Goal: Task Accomplishment & Management: Complete application form

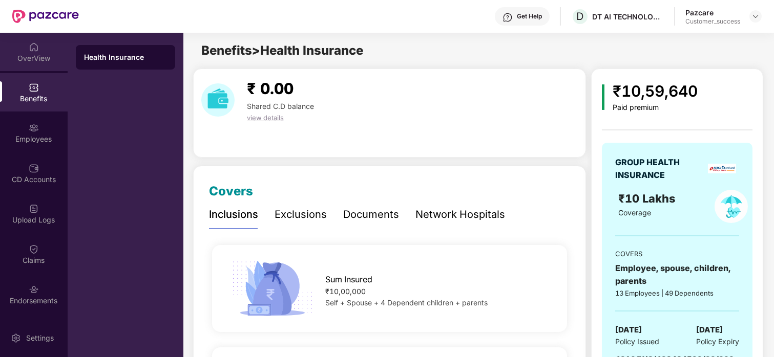
scroll to position [1518, 0]
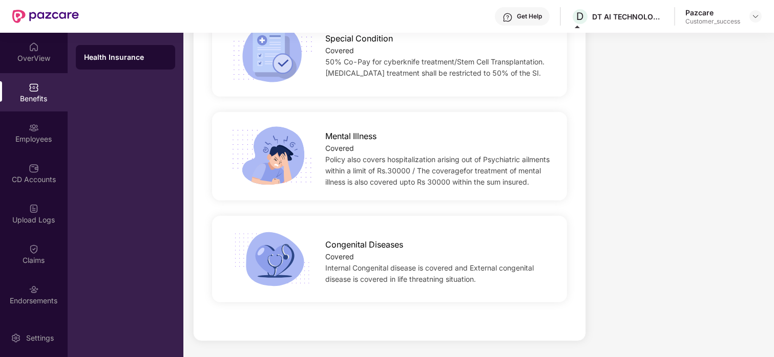
click at [749, 17] on div at bounding box center [755, 16] width 12 height 12
click at [755, 13] on img at bounding box center [755, 16] width 8 height 8
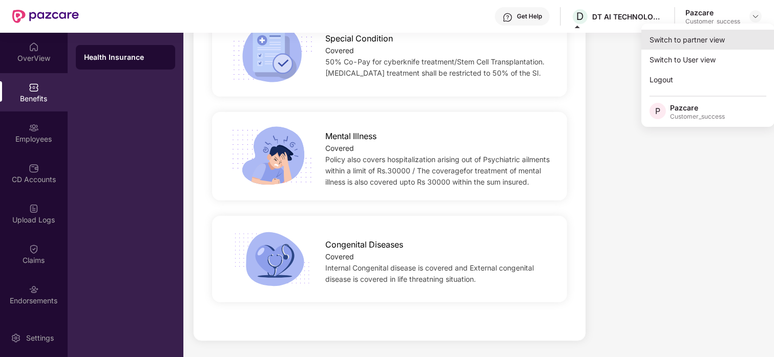
click at [705, 40] on div "Switch to partner view" at bounding box center [707, 40] width 133 height 20
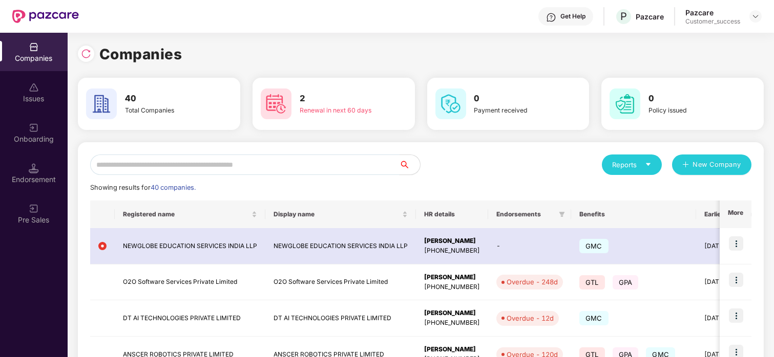
click at [124, 170] on input "text" at bounding box center [244, 165] width 309 height 20
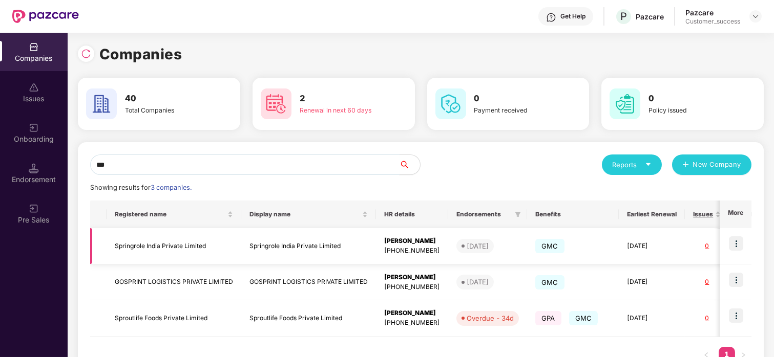
type input "***"
click at [730, 244] on img at bounding box center [736, 244] width 14 height 14
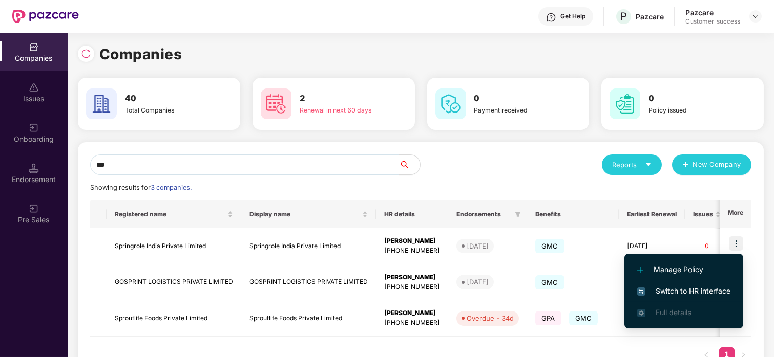
click at [677, 284] on li "Switch to HR interface" at bounding box center [683, 292] width 119 height 22
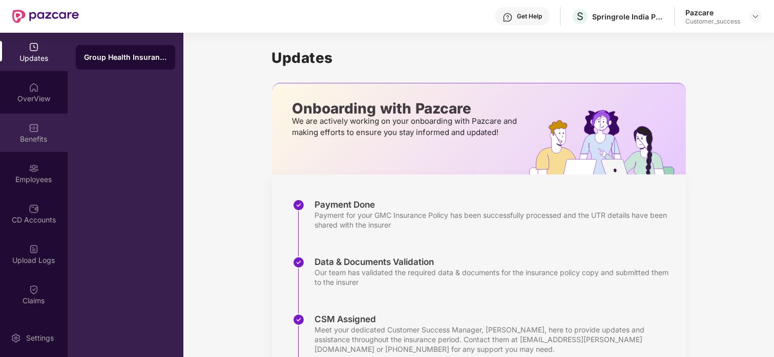
click at [44, 138] on div "Benefits" at bounding box center [34, 139] width 68 height 10
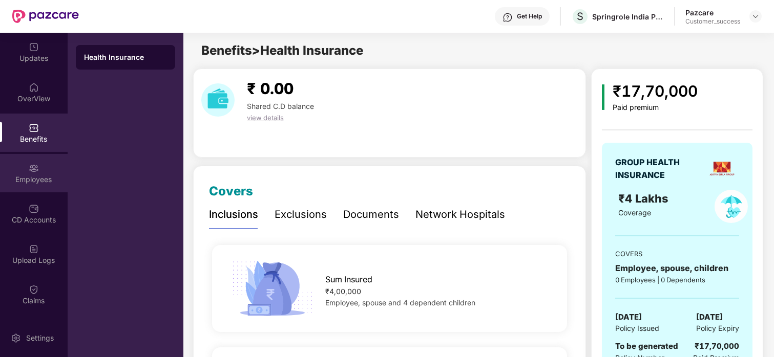
click at [41, 187] on div "Employees" at bounding box center [34, 173] width 68 height 38
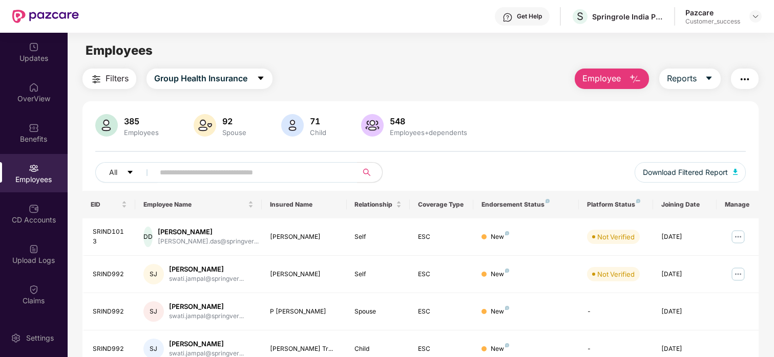
click at [621, 75] on button "Employee" at bounding box center [612, 79] width 74 height 20
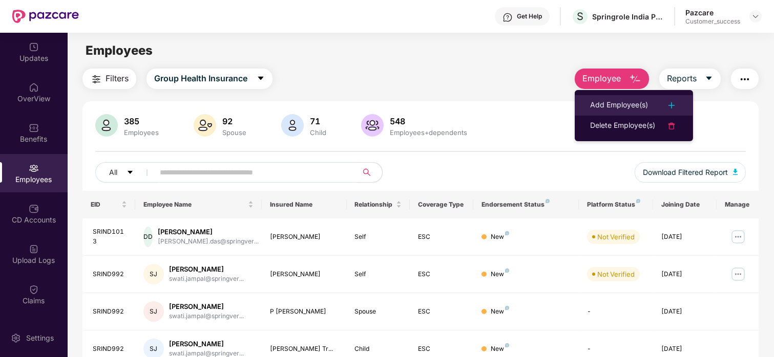
click at [606, 114] on li "Add Employee(s)" at bounding box center [634, 105] width 118 height 20
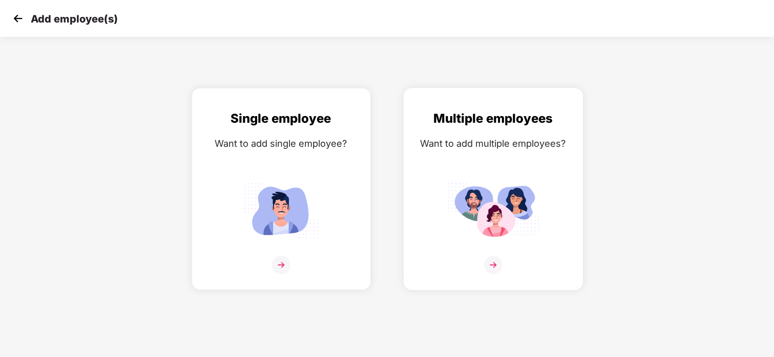
click at [504, 176] on div "Multiple employees Want to add multiple employees?" at bounding box center [493, 198] width 158 height 178
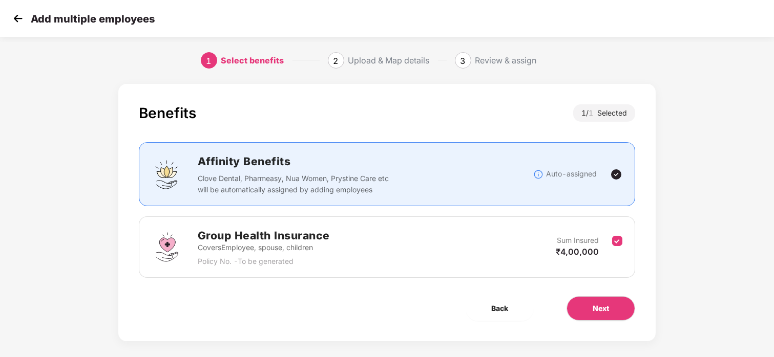
scroll to position [9, 0]
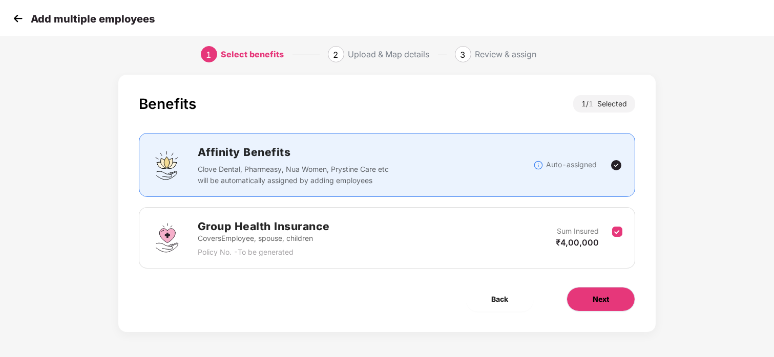
click at [579, 288] on button "Next" at bounding box center [600, 299] width 69 height 25
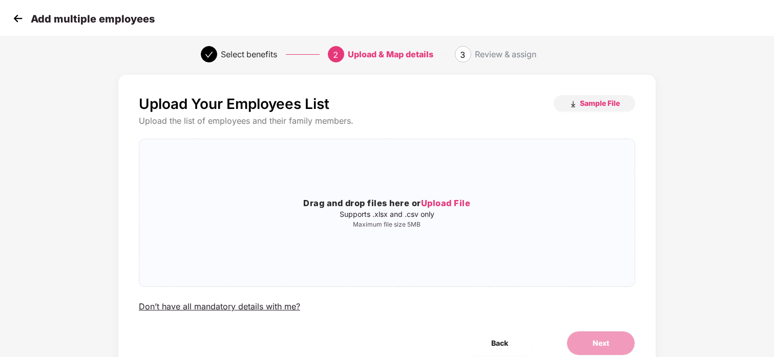
scroll to position [0, 0]
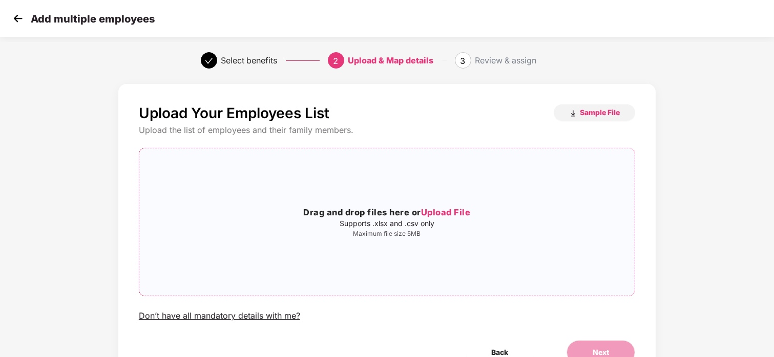
click at [459, 201] on div "Drag and drop files here or Upload File Supports .xlsx and .csv only Maximum fi…" at bounding box center [386, 222] width 495 height 131
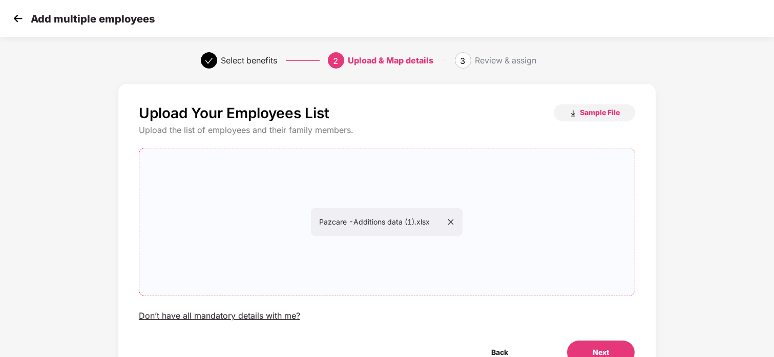
scroll to position [54, 0]
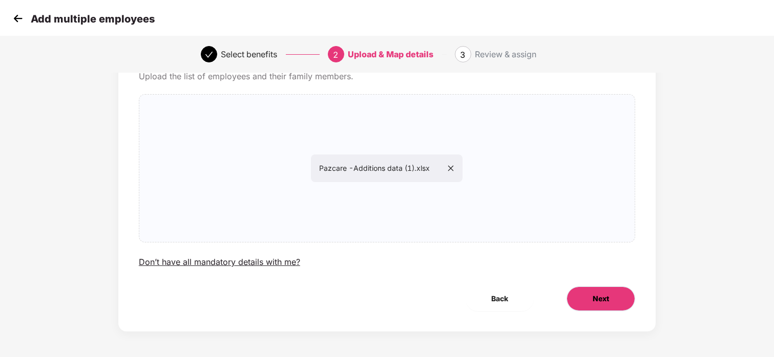
click at [602, 298] on span "Next" at bounding box center [601, 298] width 16 height 11
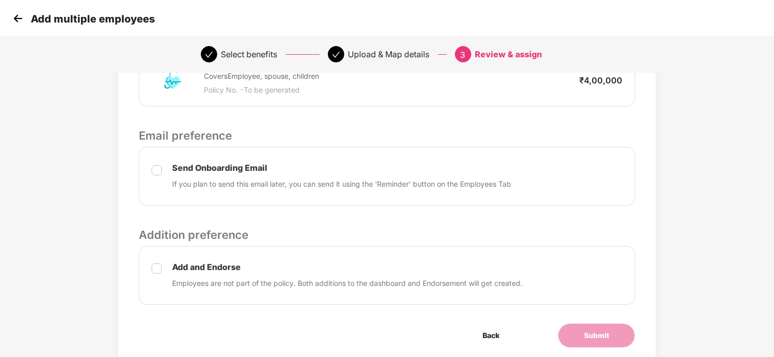
scroll to position [280, 0]
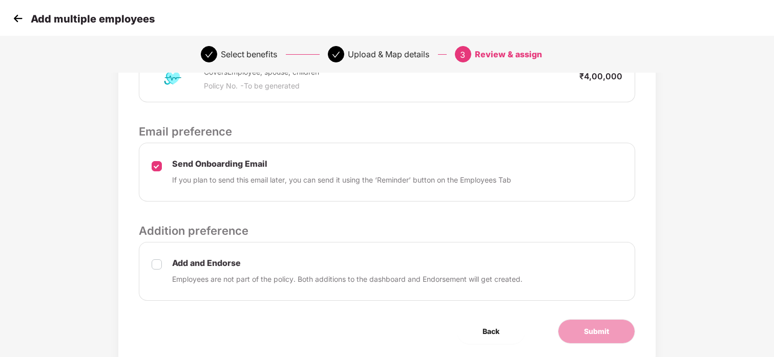
click at [154, 258] on label at bounding box center [157, 271] width 10 height 27
click at [566, 325] on button "Submit" at bounding box center [596, 332] width 77 height 25
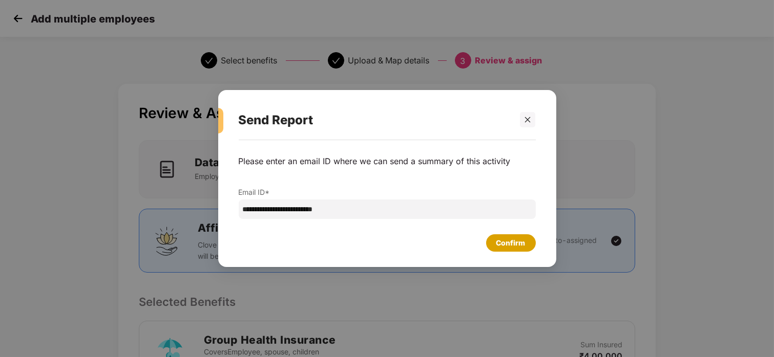
click at [514, 247] on div "Confirm" at bounding box center [510, 243] width 29 height 11
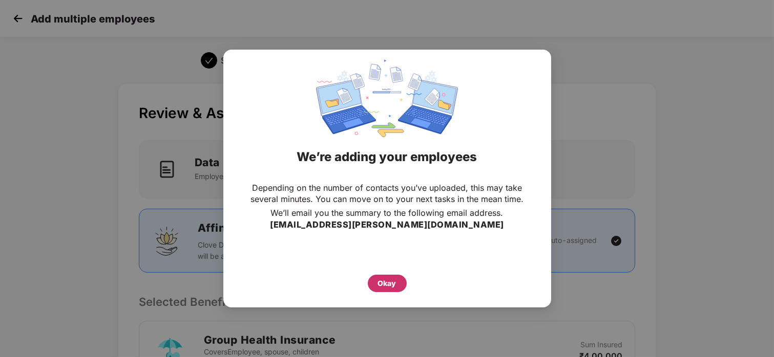
click at [382, 278] on div "Okay" at bounding box center [387, 283] width 18 height 11
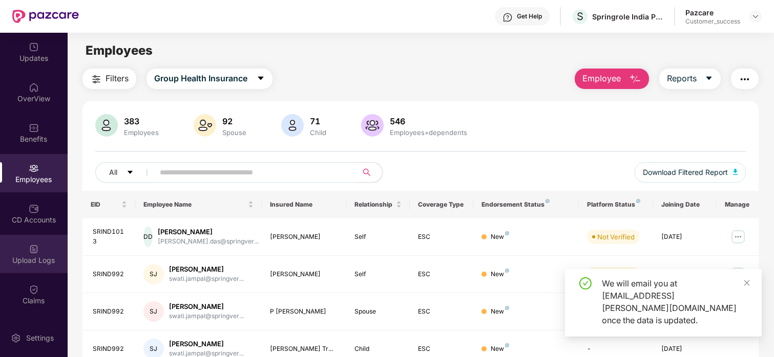
click at [22, 256] on div "Upload Logs" at bounding box center [34, 261] width 68 height 10
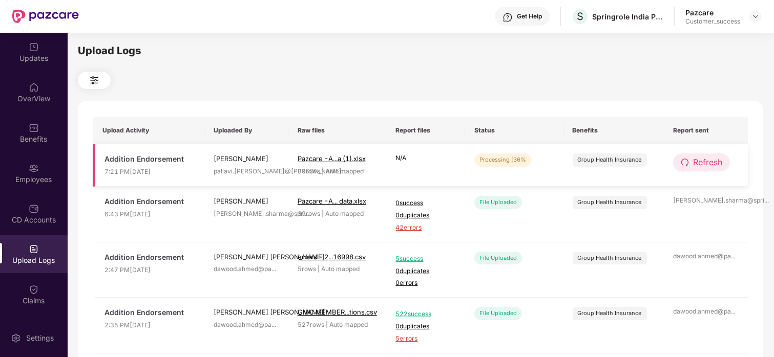
click at [693, 163] on span "Refresh" at bounding box center [707, 162] width 29 height 13
click at [705, 160] on span "Refresh" at bounding box center [707, 162] width 29 height 13
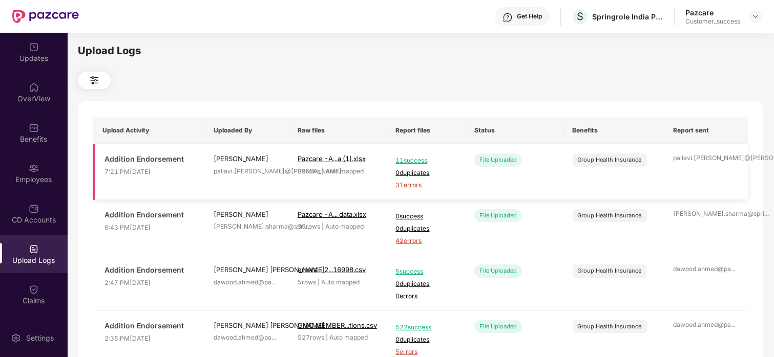
click at [400, 184] on span "31 errors" at bounding box center [425, 186] width 60 height 10
click at [47, 157] on div "Employees" at bounding box center [34, 173] width 68 height 38
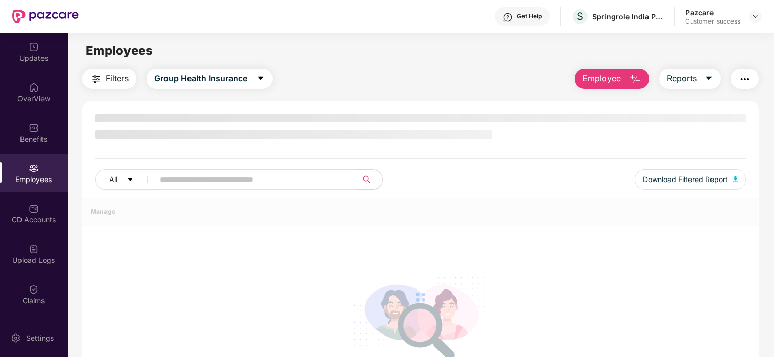
click at [47, 157] on div "Employees" at bounding box center [34, 173] width 68 height 38
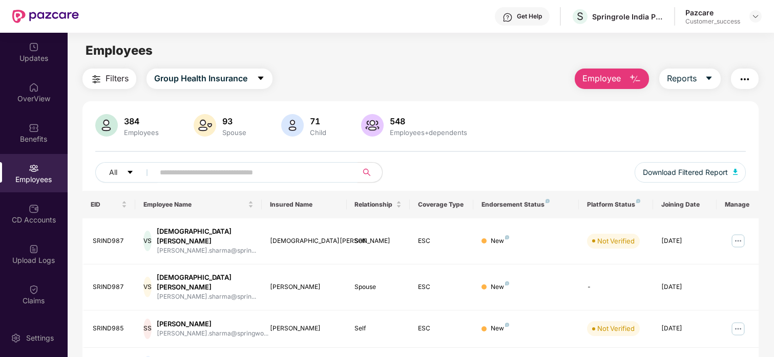
click at [166, 170] on input "text" at bounding box center [252, 172] width 184 height 15
paste input "********"
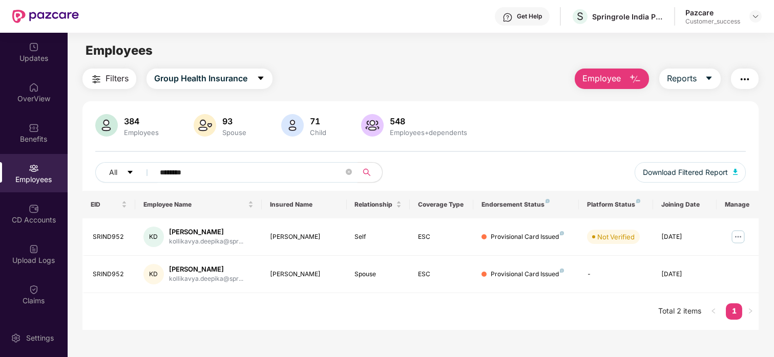
type input "********"
click at [619, 83] on span "Employee" at bounding box center [601, 78] width 38 height 13
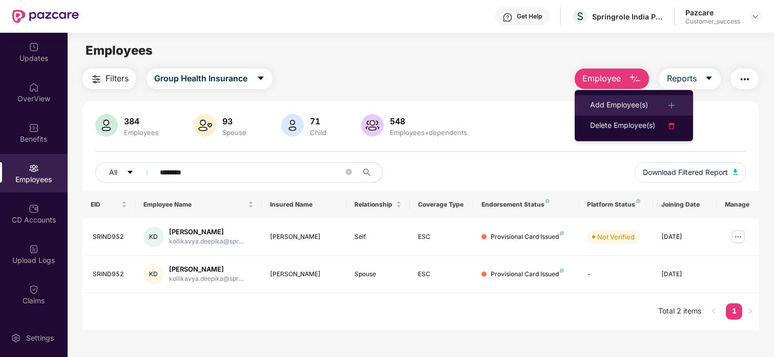
click at [608, 107] on div "Add Employee(s)" at bounding box center [619, 105] width 58 height 12
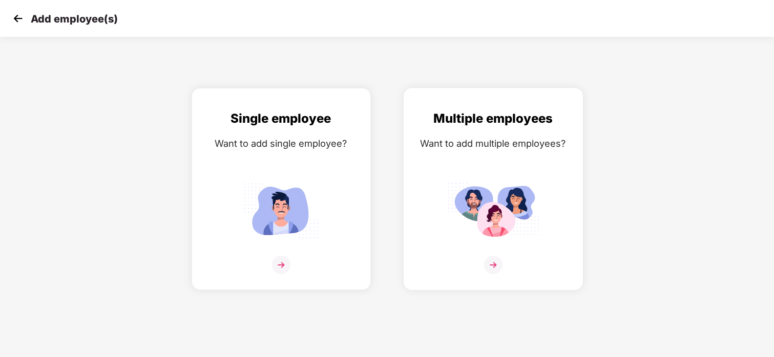
click at [487, 206] on img at bounding box center [493, 211] width 92 height 64
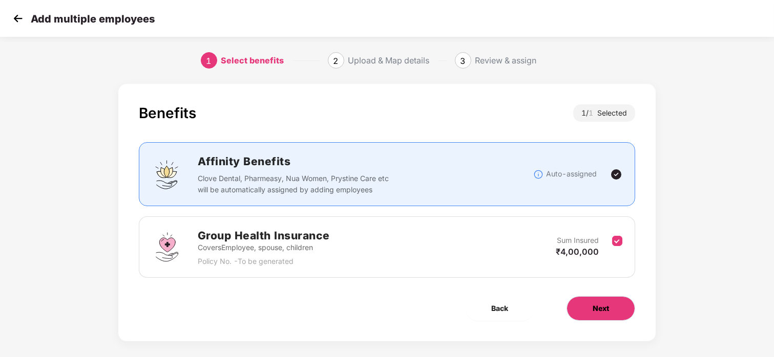
click at [605, 308] on span "Next" at bounding box center [601, 308] width 16 height 11
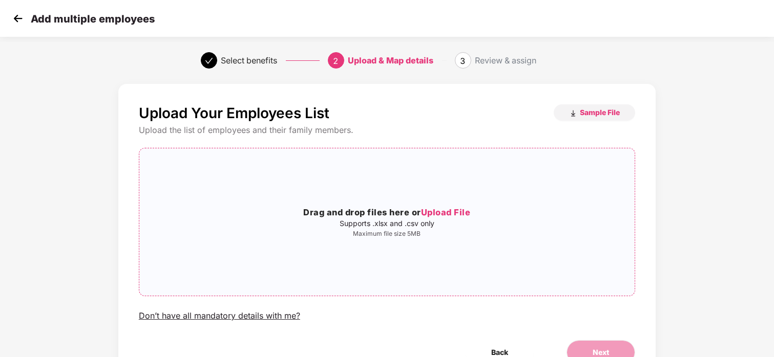
click at [452, 208] on span "Upload File" at bounding box center [446, 212] width 50 height 10
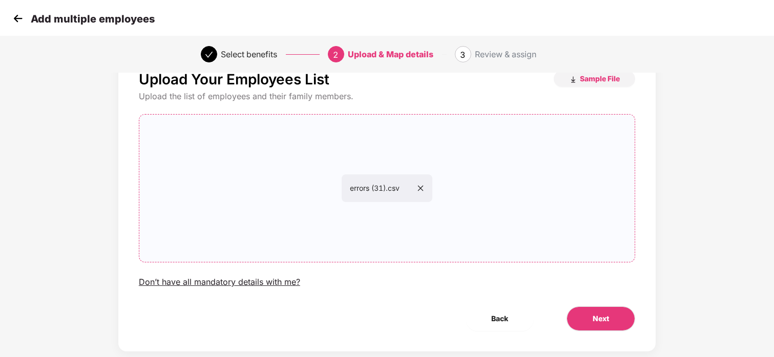
scroll to position [54, 0]
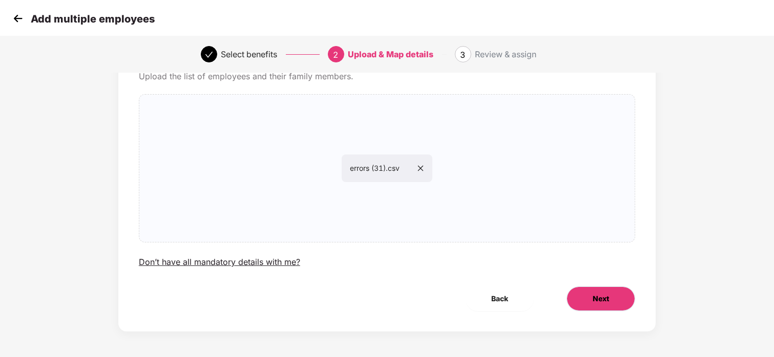
click at [593, 301] on span "Next" at bounding box center [601, 298] width 16 height 11
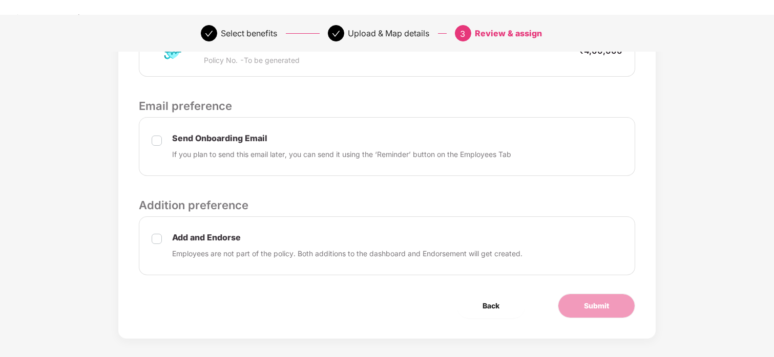
scroll to position [313, 0]
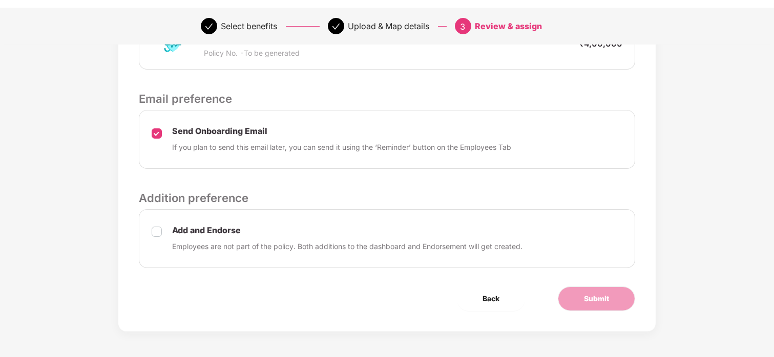
click at [156, 238] on label at bounding box center [157, 238] width 10 height 27
click at [586, 302] on span "Submit" at bounding box center [596, 298] width 25 height 11
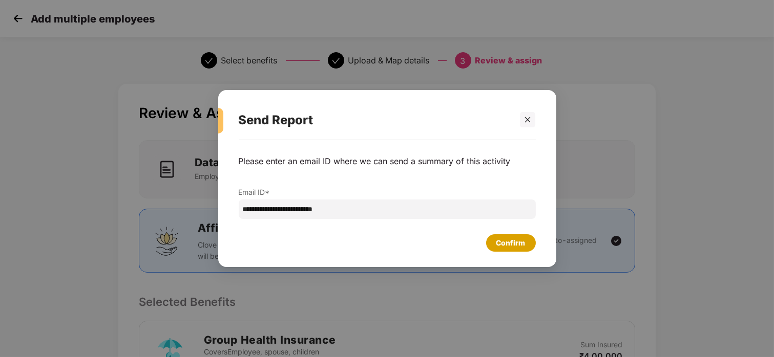
click at [496, 244] on div "Confirm" at bounding box center [510, 243] width 29 height 11
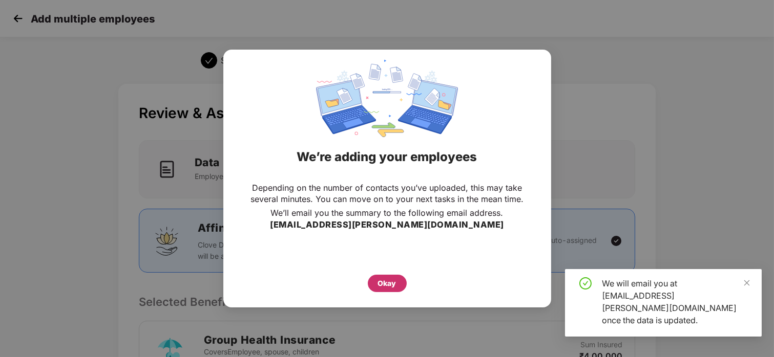
click at [391, 282] on div "Okay" at bounding box center [387, 283] width 18 height 11
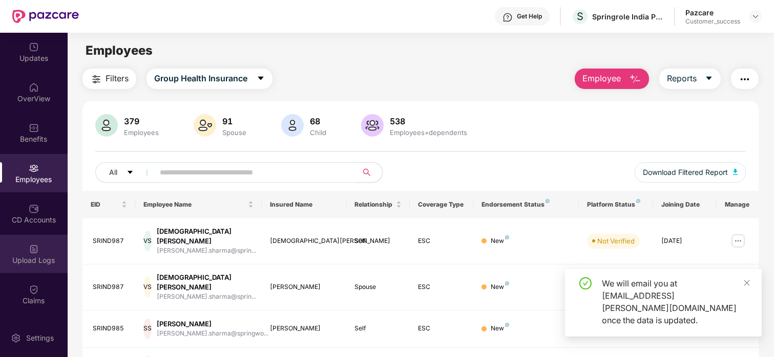
click at [33, 245] on img at bounding box center [34, 249] width 10 height 10
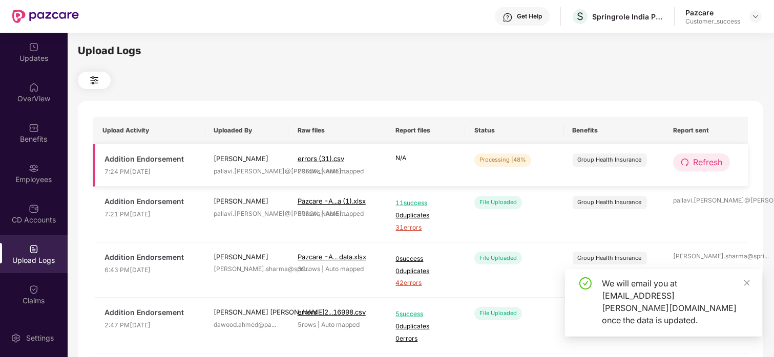
click at [706, 162] on span "Refresh" at bounding box center [707, 162] width 29 height 13
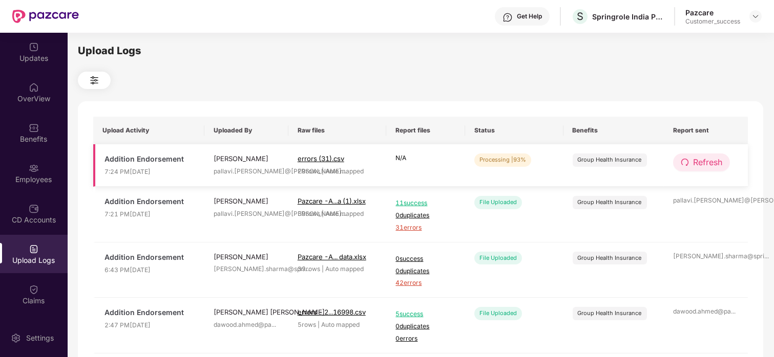
click at [701, 163] on span "Refresh" at bounding box center [707, 162] width 29 height 13
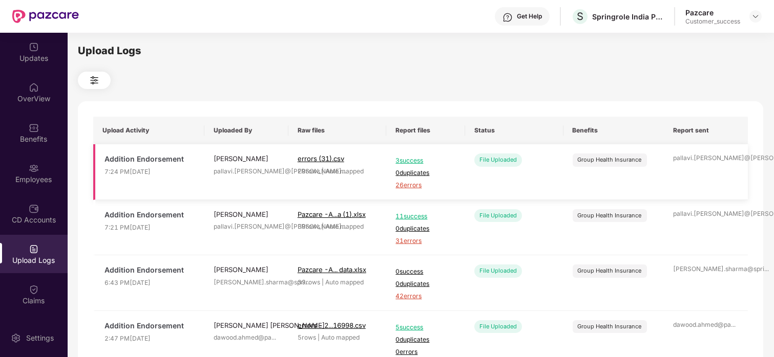
click at [414, 184] on span "26 errors" at bounding box center [425, 186] width 60 height 10
click at [416, 185] on span "26 errors" at bounding box center [425, 186] width 60 height 10
click at [34, 172] on img at bounding box center [34, 168] width 10 height 10
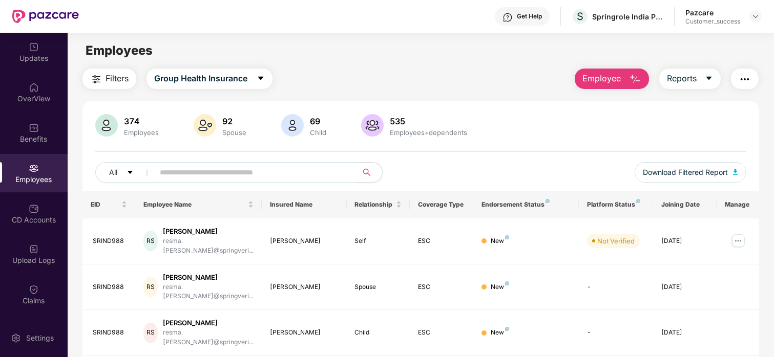
click at [622, 79] on button "Employee" at bounding box center [612, 79] width 74 height 20
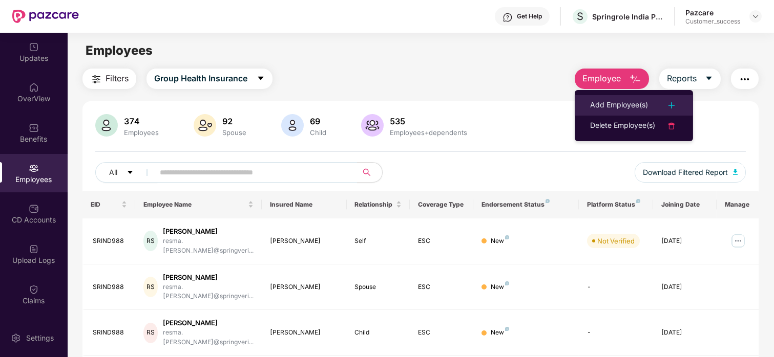
click at [611, 110] on div "Add Employee(s)" at bounding box center [619, 105] width 58 height 12
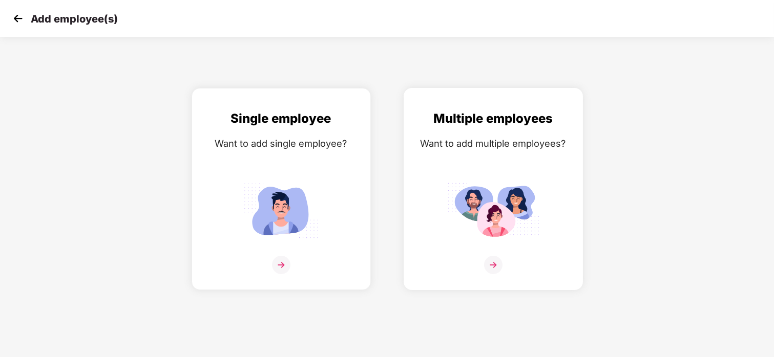
click at [514, 214] on img at bounding box center [493, 211] width 92 height 64
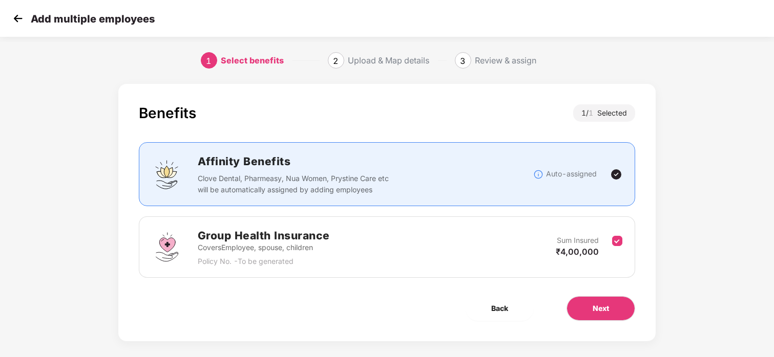
scroll to position [9, 0]
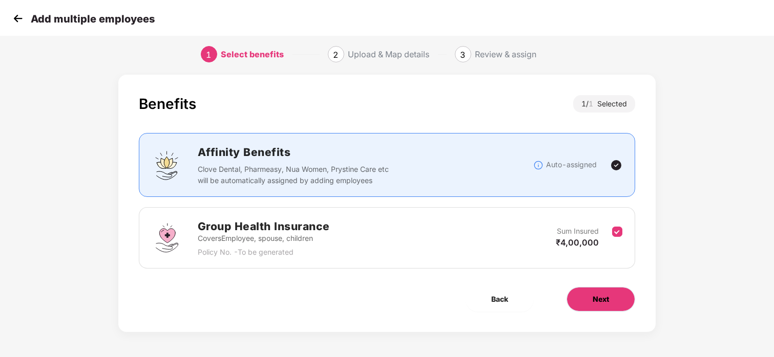
click at [610, 297] on button "Next" at bounding box center [600, 299] width 69 height 25
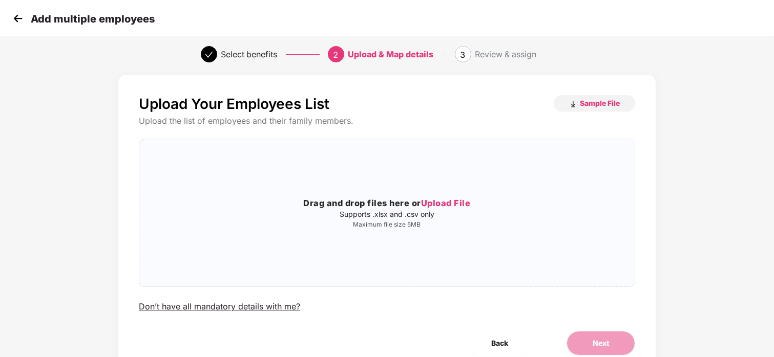
scroll to position [0, 0]
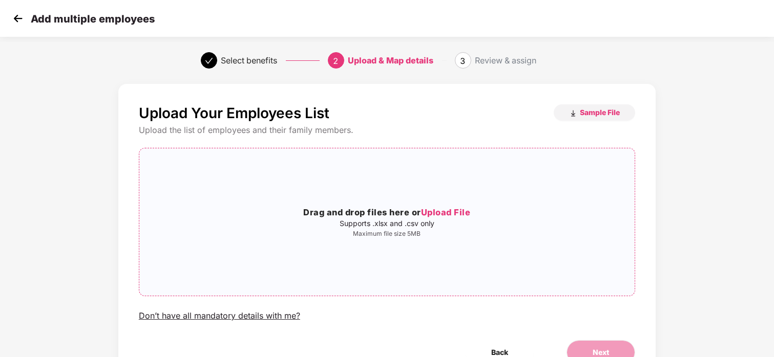
click at [437, 201] on div "Drag and drop files here or Upload File Supports .xlsx and .csv only Maximum fi…" at bounding box center [386, 222] width 495 height 131
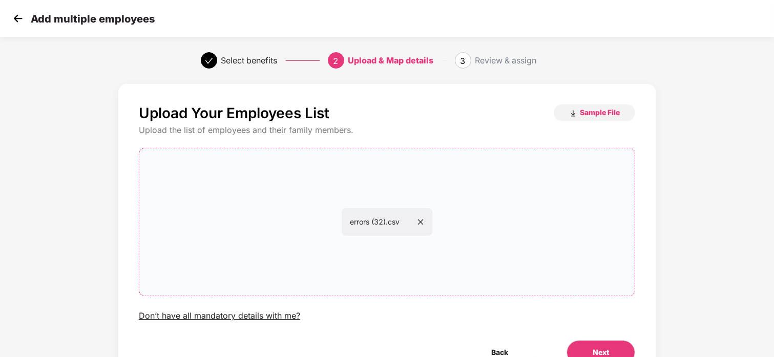
scroll to position [54, 0]
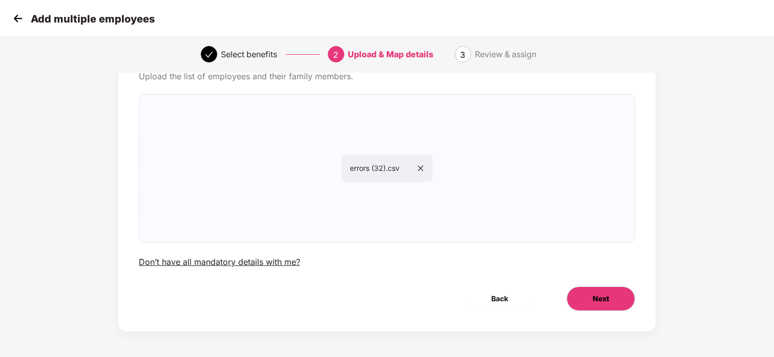
click at [605, 306] on button "Next" at bounding box center [600, 299] width 69 height 25
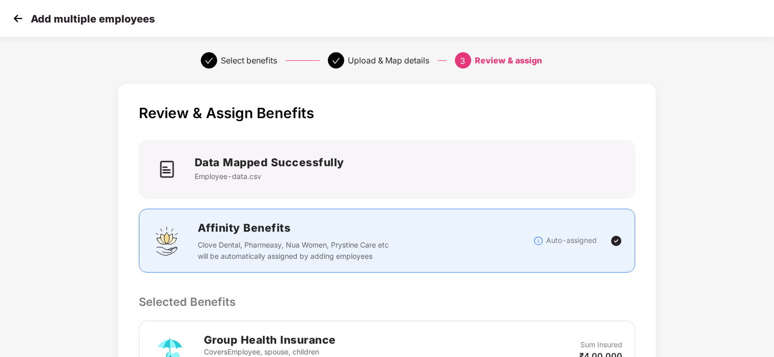
scroll to position [313, 0]
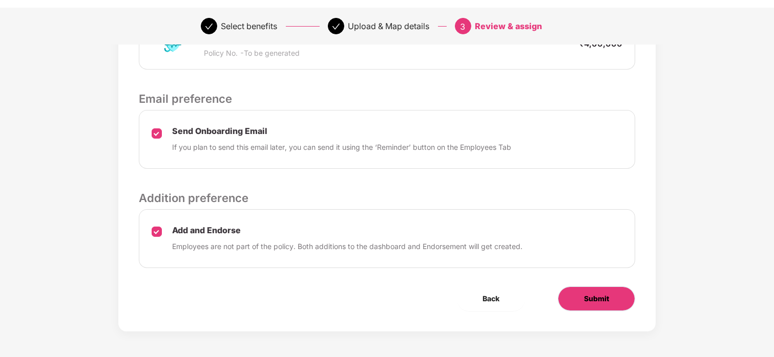
click at [584, 304] on span "Submit" at bounding box center [596, 298] width 25 height 11
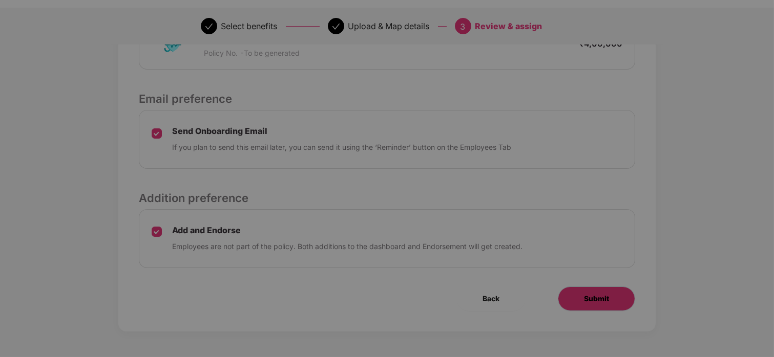
scroll to position [0, 0]
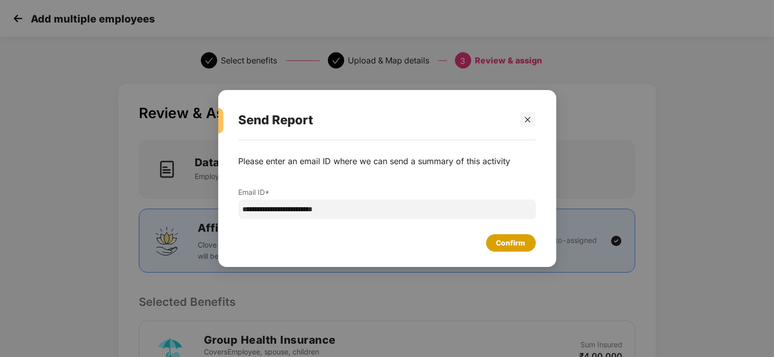
click at [512, 246] on div "Confirm" at bounding box center [510, 243] width 29 height 11
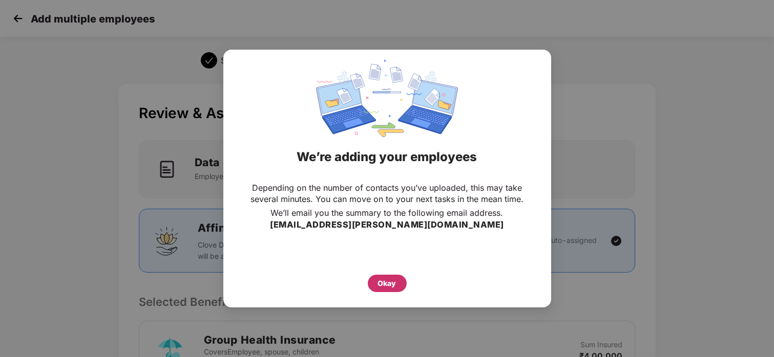
click at [383, 282] on div "Okay" at bounding box center [387, 283] width 18 height 11
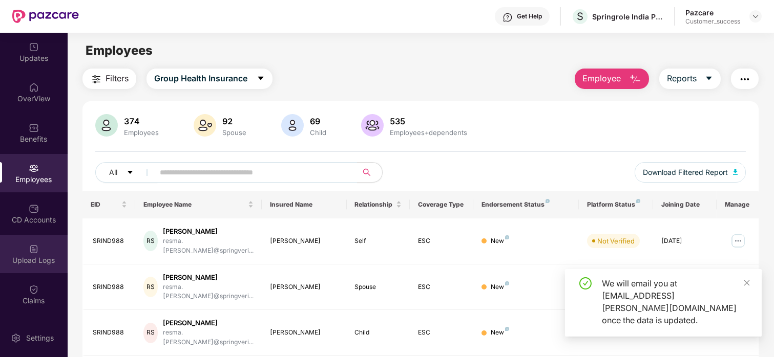
click at [30, 246] on img at bounding box center [34, 249] width 10 height 10
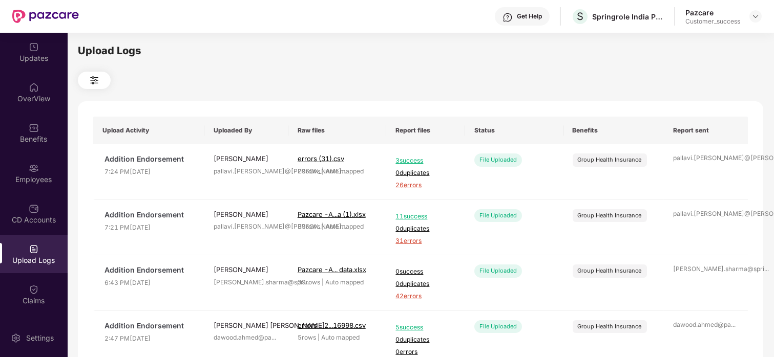
click at [35, 260] on div "Upload Logs" at bounding box center [34, 261] width 68 height 10
click at [32, 271] on div "Upload Logs" at bounding box center [34, 254] width 68 height 38
click at [28, 219] on div "CD Accounts" at bounding box center [34, 220] width 68 height 10
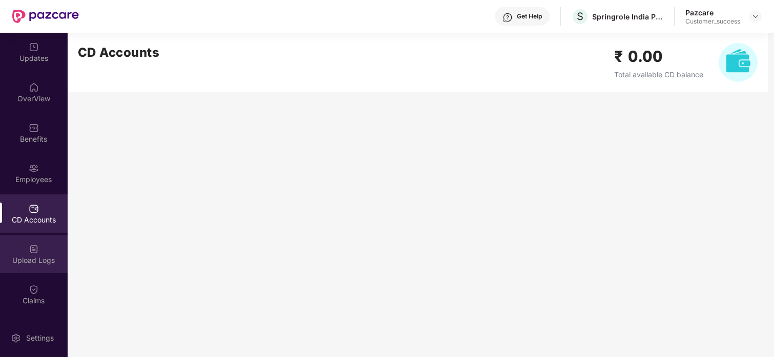
click at [50, 261] on div "Upload Logs" at bounding box center [34, 261] width 68 height 10
